Goal: Transaction & Acquisition: Purchase product/service

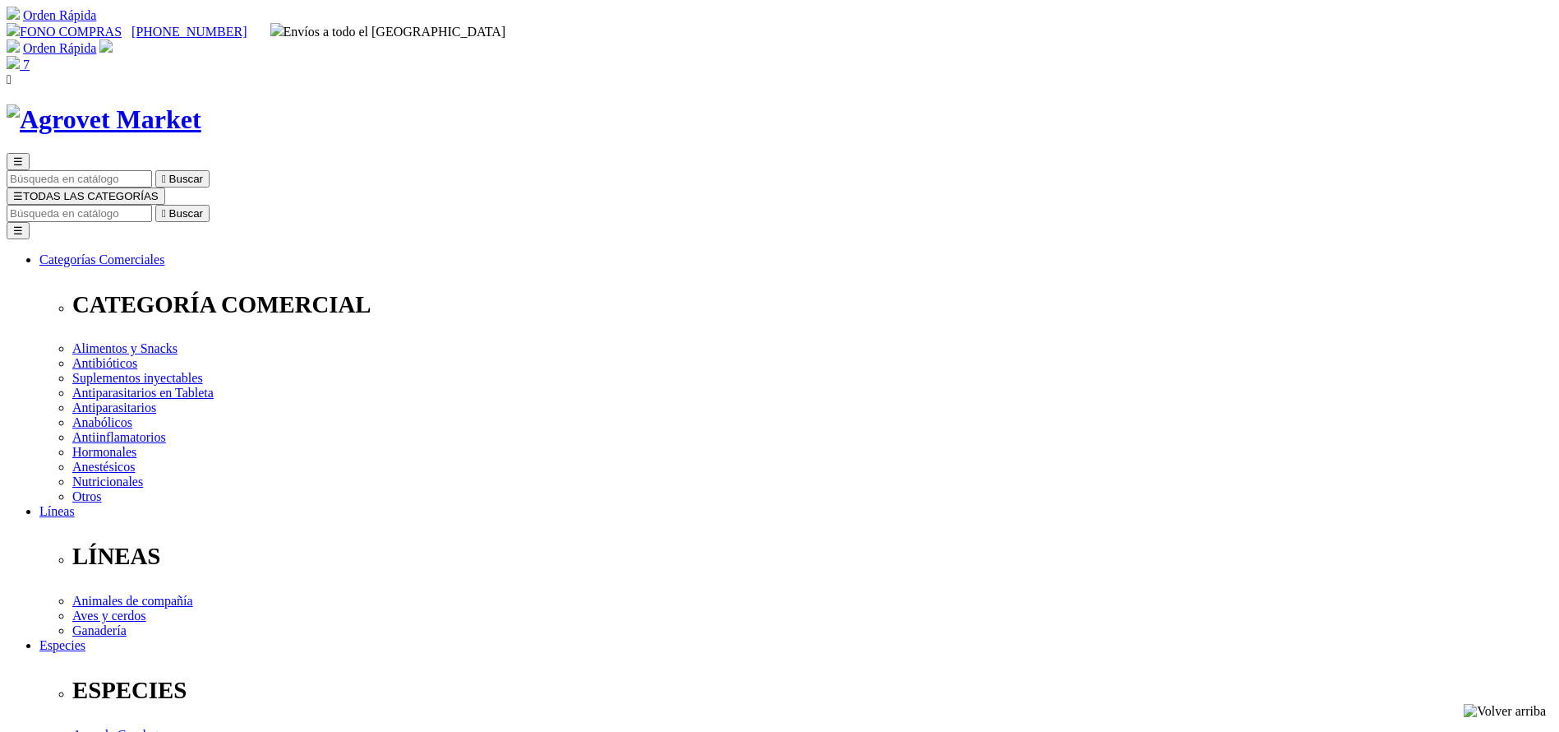
click at [152, 205] on input "Buscar" at bounding box center [80, 213] width 146 height 17
type input "XELAMEC"
click at [155, 205] on button " Buscar" at bounding box center [182, 213] width 54 height 17
